Goal: Information Seeking & Learning: Learn about a topic

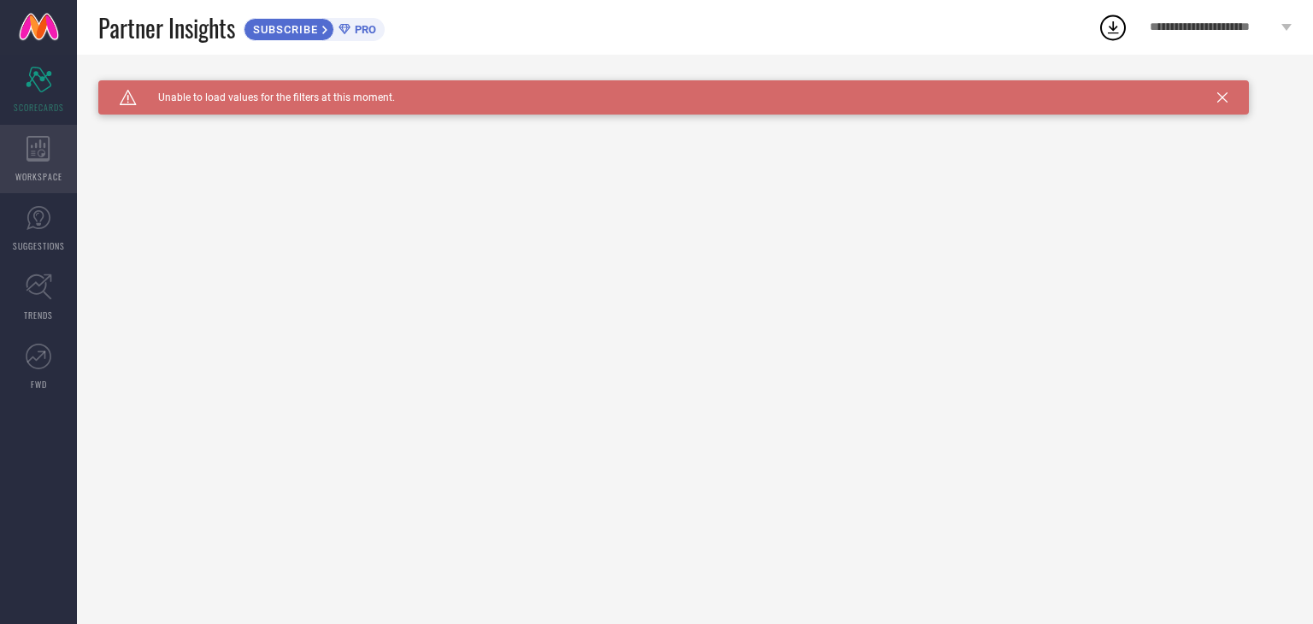
click at [24, 153] on div "WORKSPACE" at bounding box center [38, 159] width 77 height 68
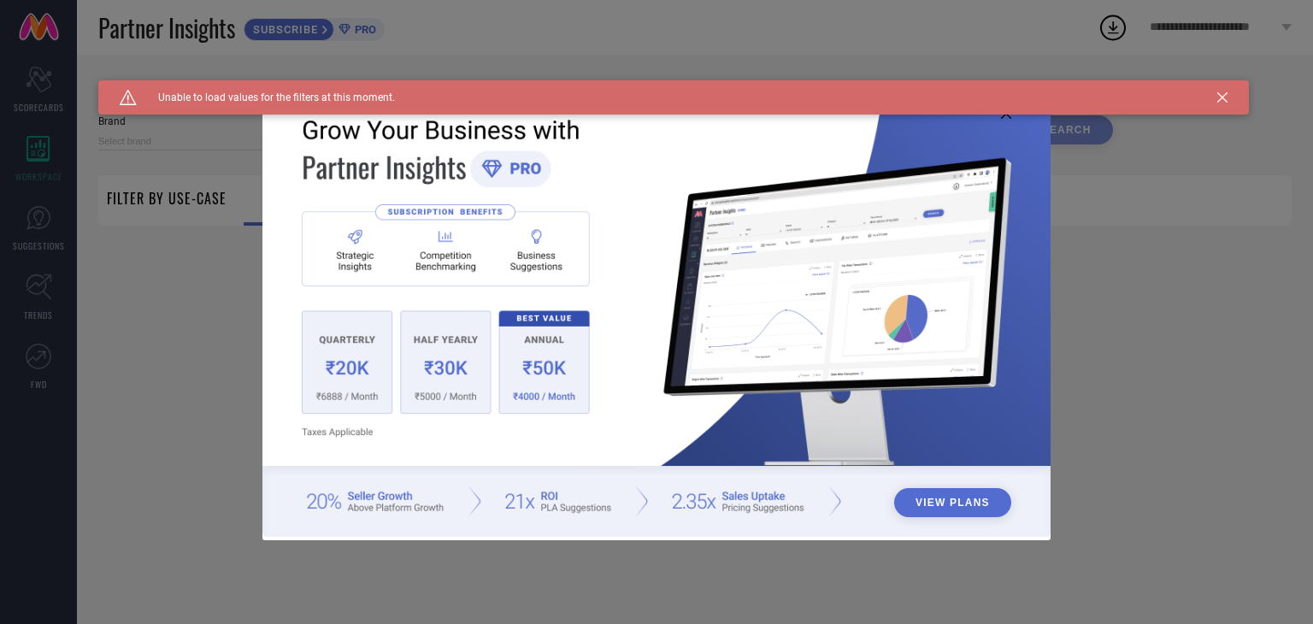
type input "1 STOP FASHION"
type input "All"
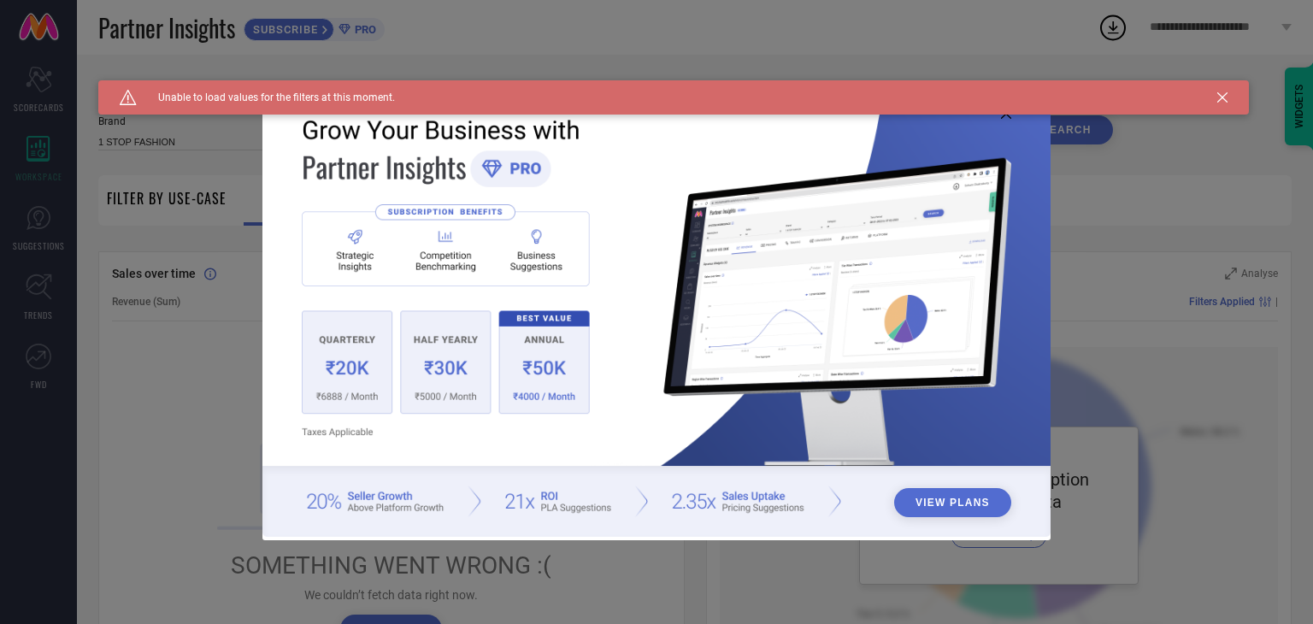
click at [179, 343] on div "View Plans" at bounding box center [656, 312] width 1313 height 624
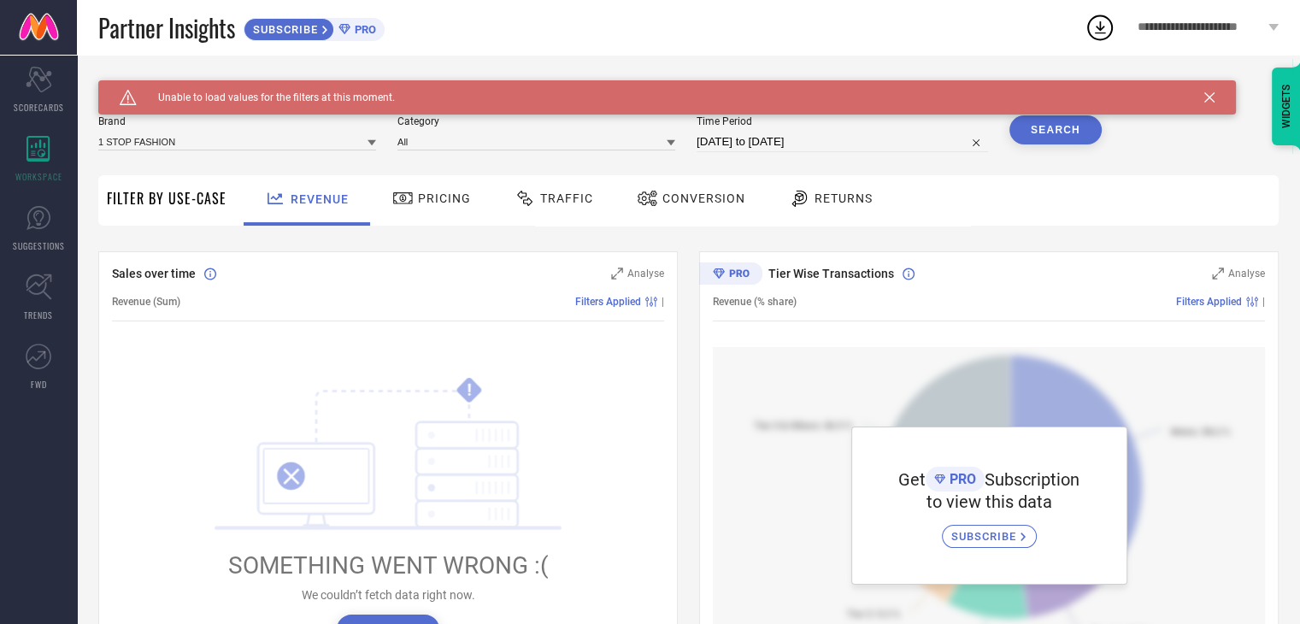
click at [739, 490] on div "Get PRO Subscription to view this data SUBSCRIBE" at bounding box center [989, 505] width 552 height 316
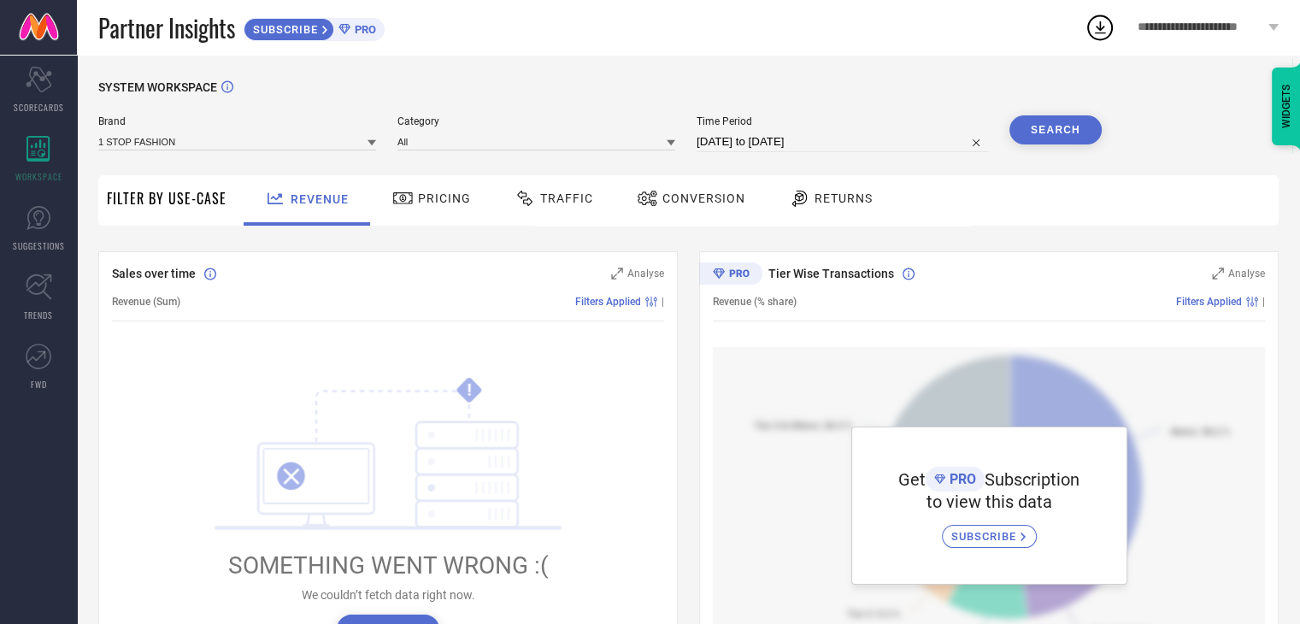
click at [445, 197] on span "Pricing" at bounding box center [444, 198] width 53 height 14
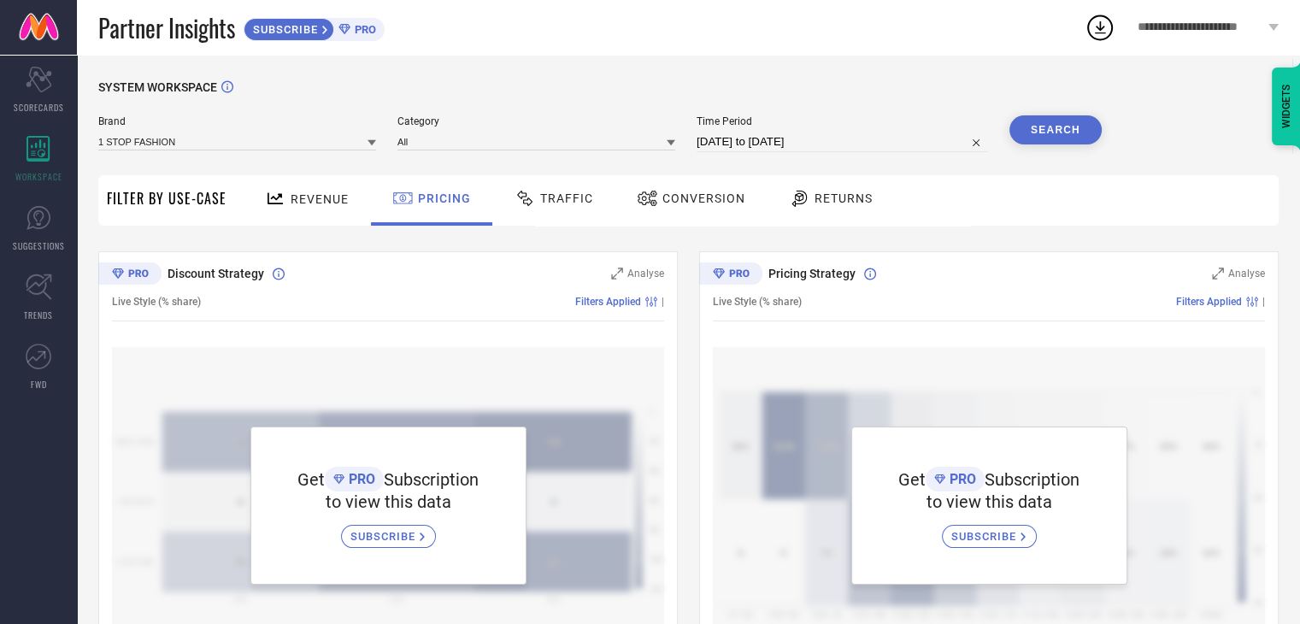
click at [561, 195] on span "Traffic" at bounding box center [566, 198] width 53 height 14
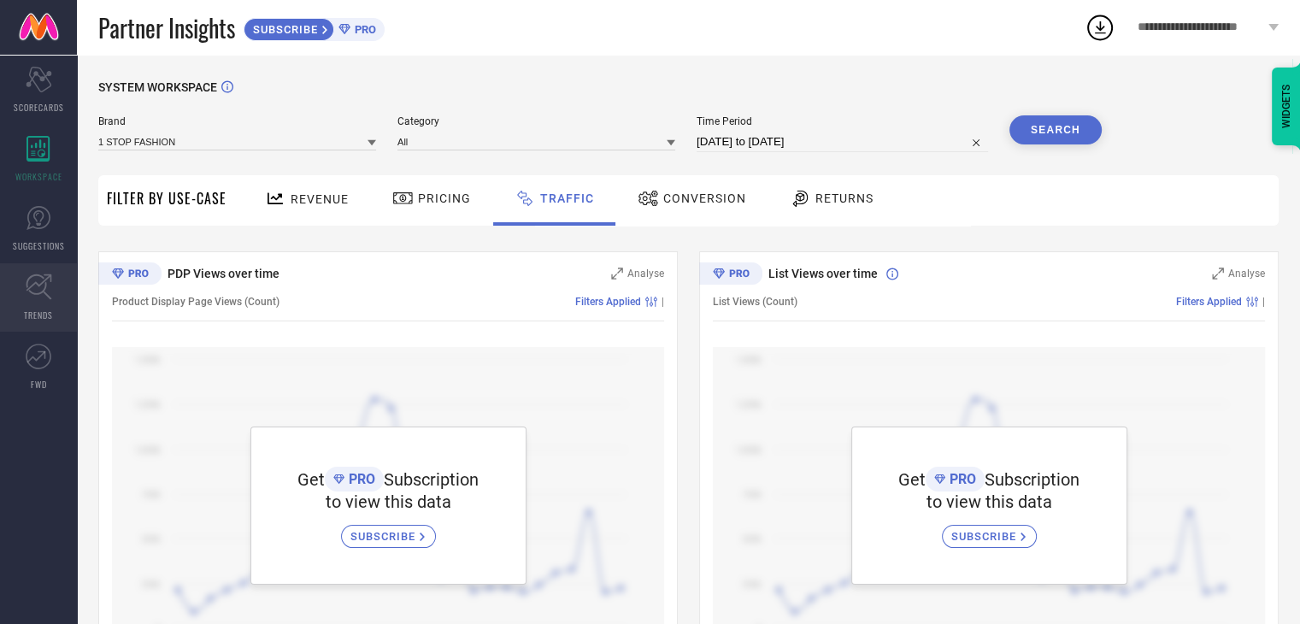
click at [34, 285] on icon at bounding box center [39, 287] width 27 height 27
